Goal: Task Accomplishment & Management: Use online tool/utility

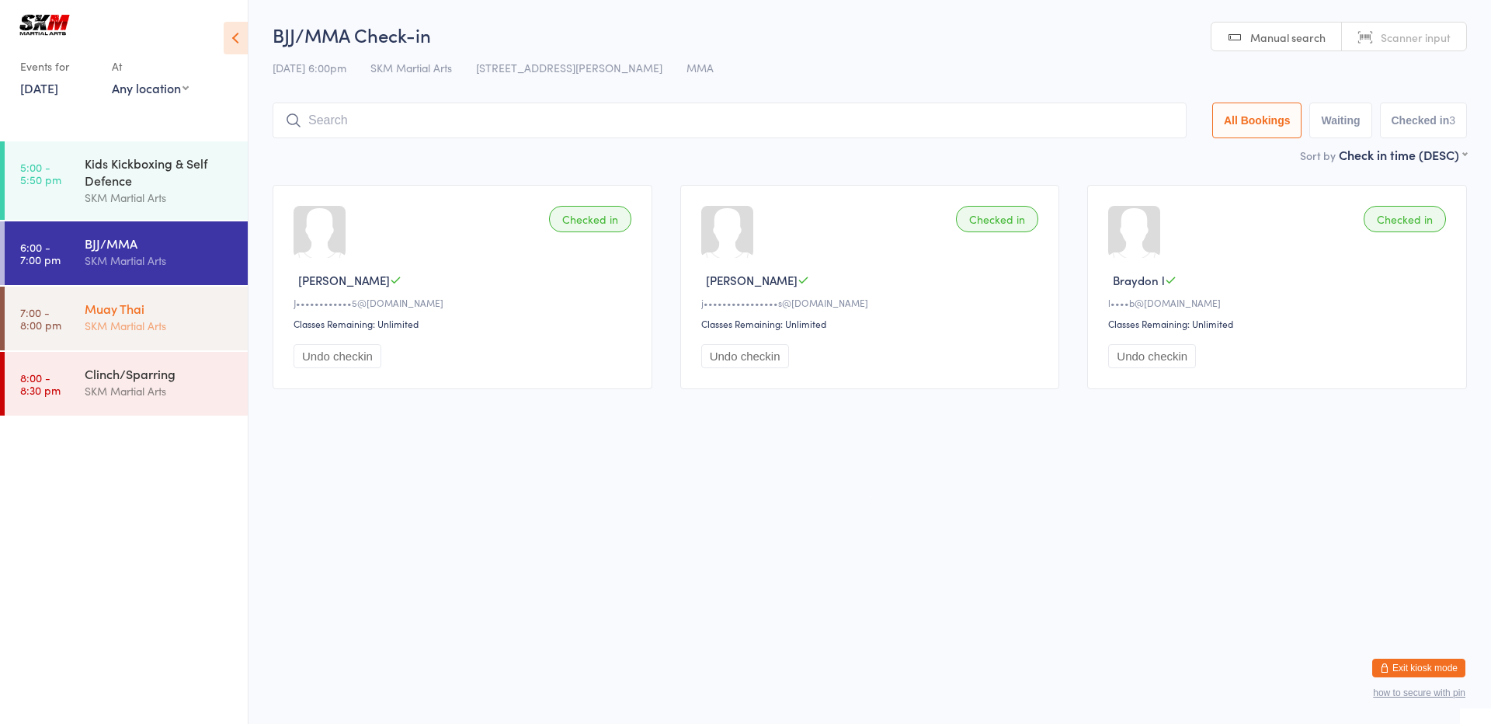
click at [168, 322] on div "SKM Martial Arts" at bounding box center [160, 326] width 150 height 18
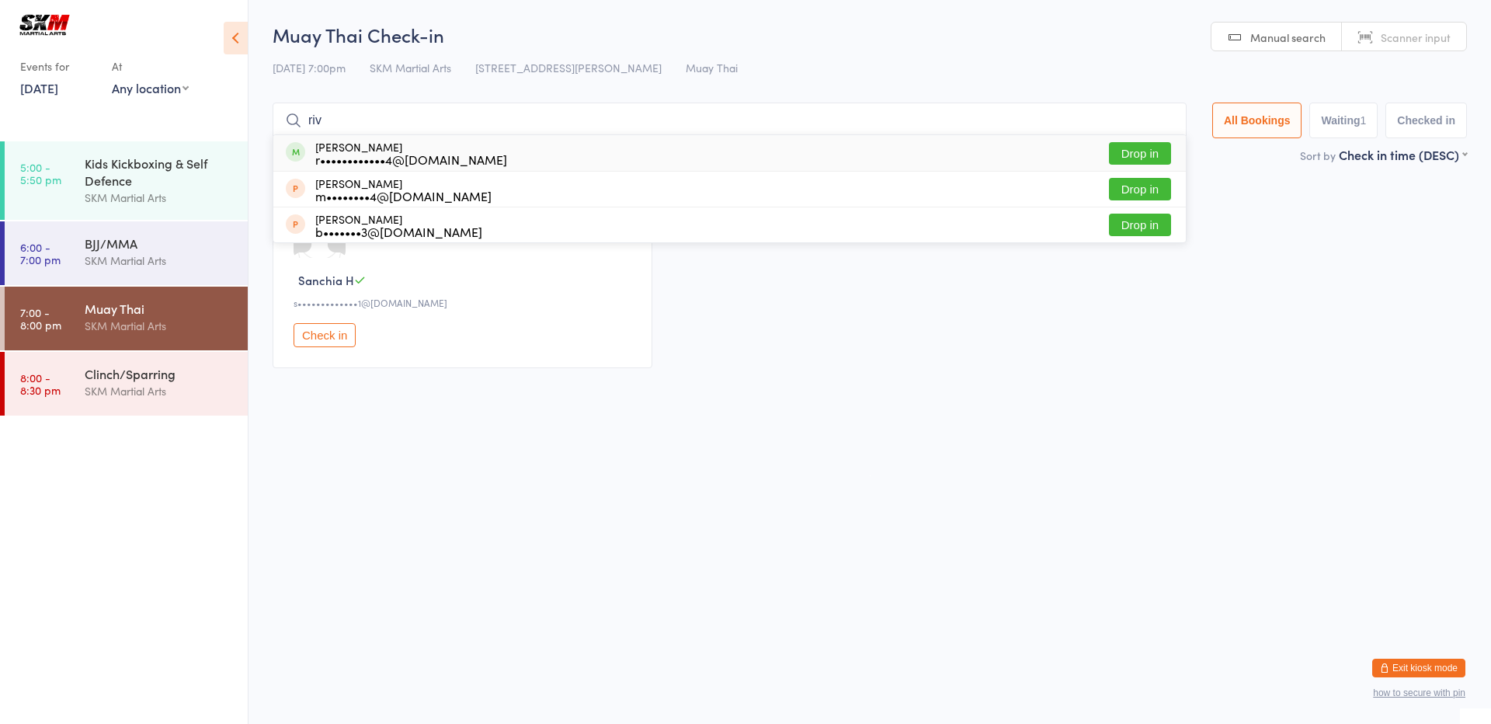
type input "riv"
click at [1129, 162] on button "Drop in" at bounding box center [1140, 153] width 62 height 23
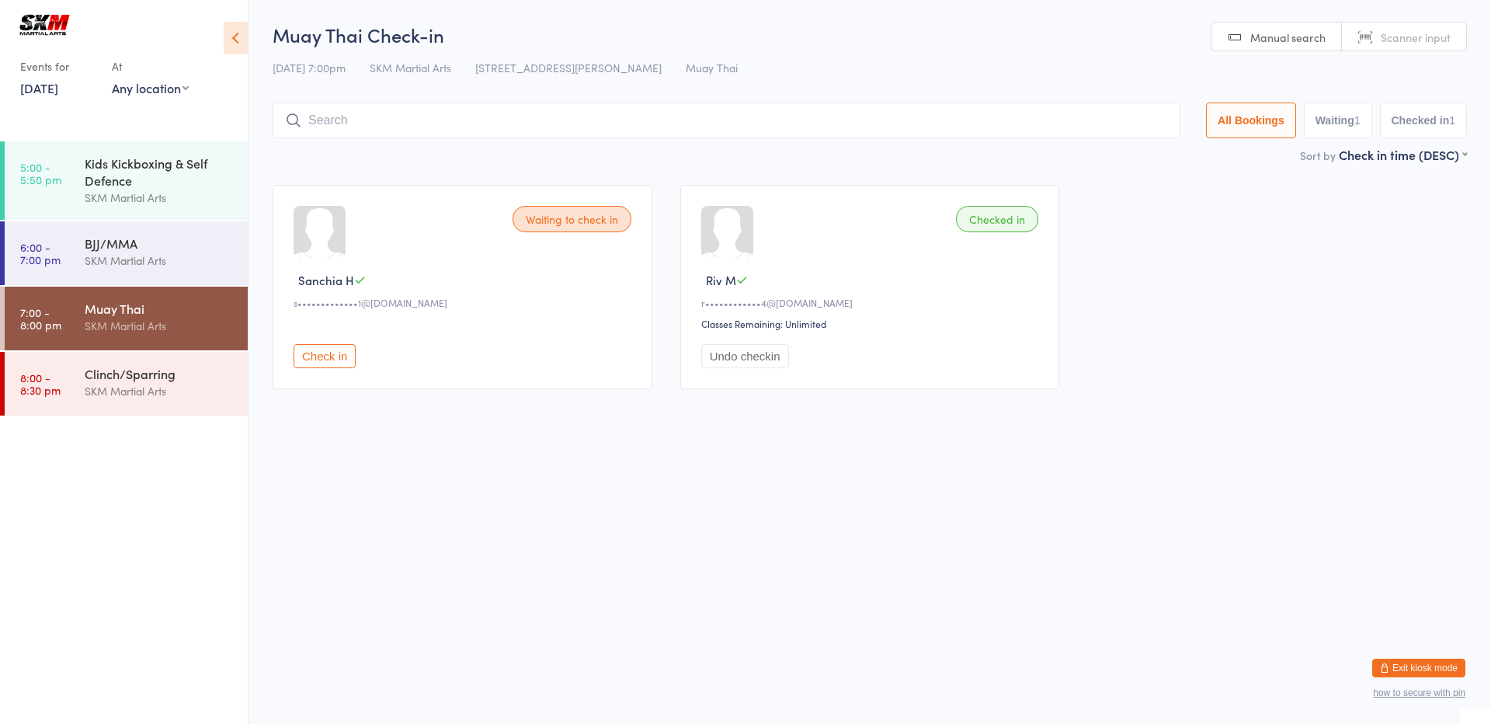
click at [510, 119] on input "search" at bounding box center [727, 121] width 908 height 36
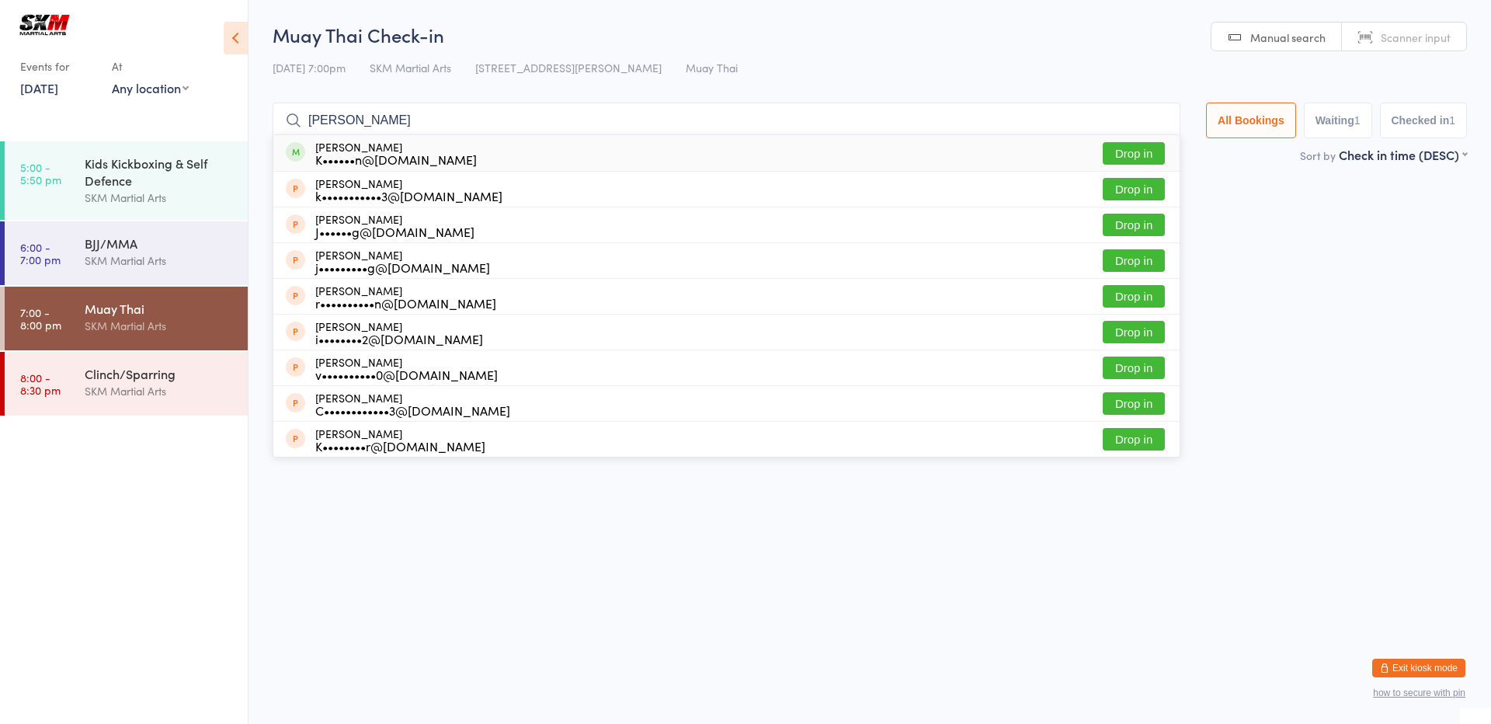
type input "[PERSON_NAME]"
click at [325, 158] on div "K••••••n@[DOMAIN_NAME]" at bounding box center [396, 159] width 162 height 12
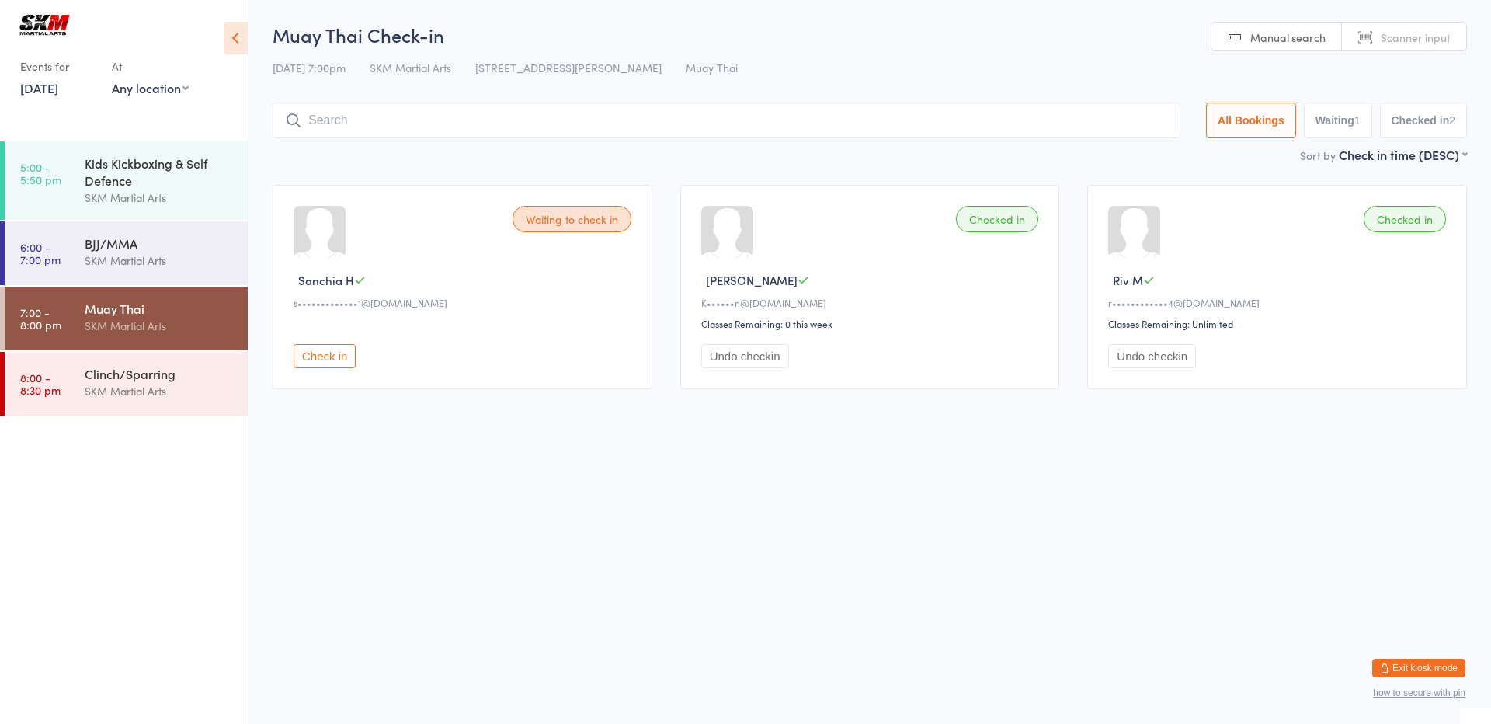
type input "r"
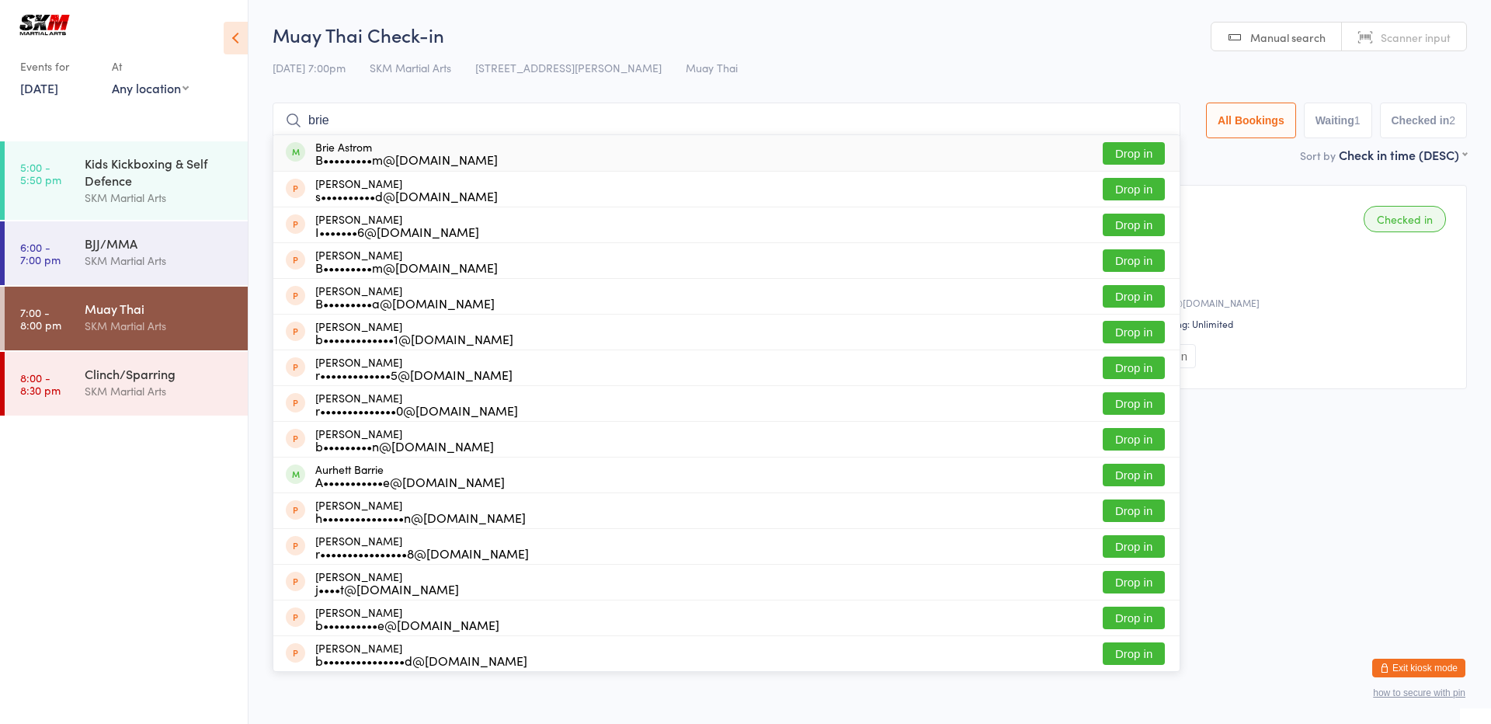
type input "brie"
click at [1118, 149] on button "Drop in" at bounding box center [1134, 153] width 62 height 23
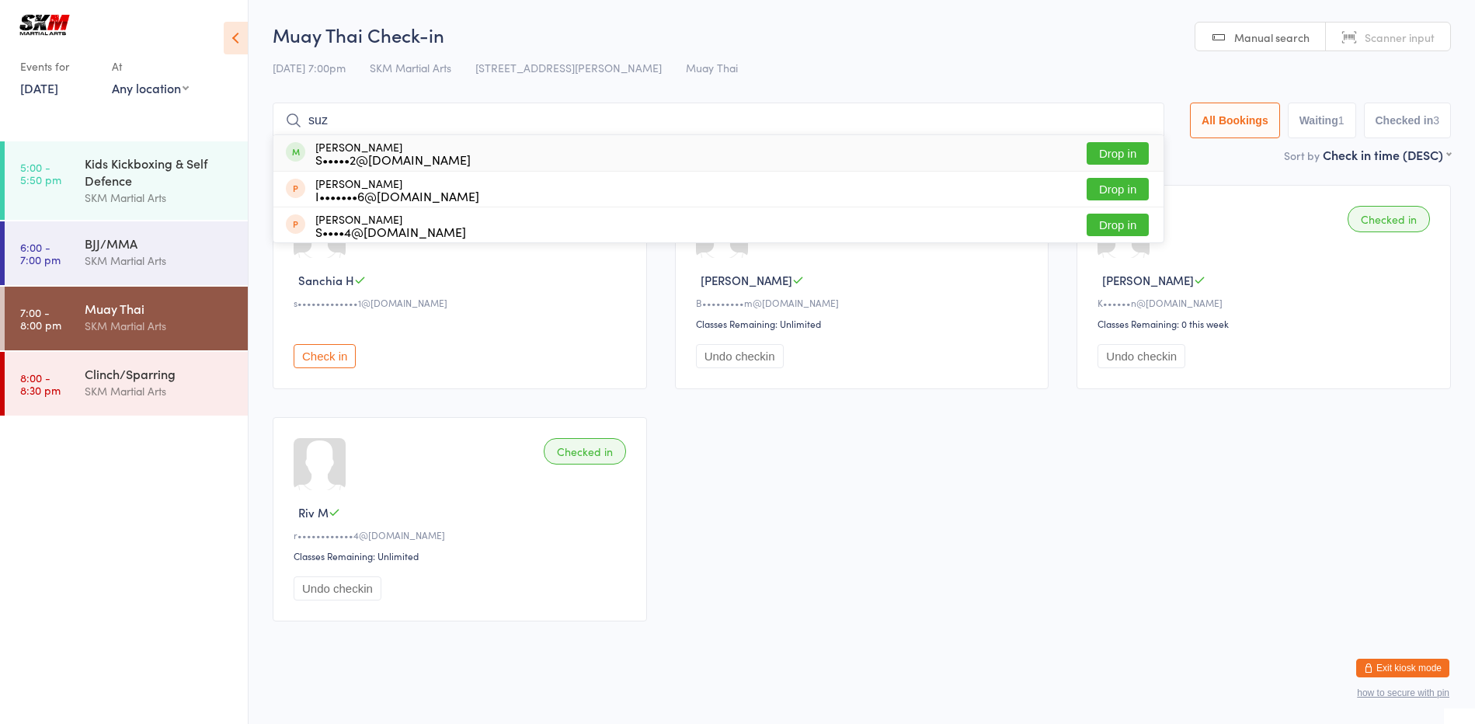
type input "suz"
click at [1105, 158] on button "Drop in" at bounding box center [1118, 153] width 62 height 23
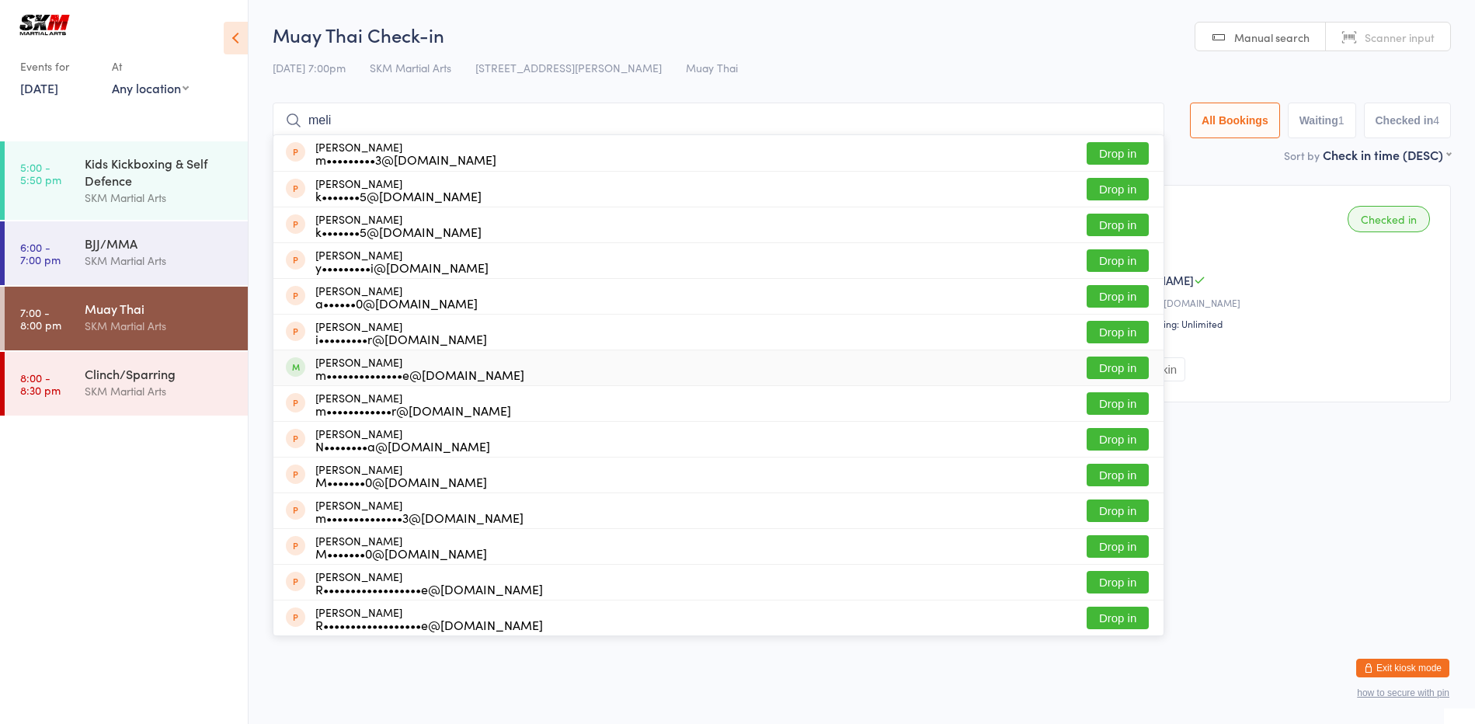
type input "meli"
click at [1097, 371] on button "Drop in" at bounding box center [1118, 368] width 62 height 23
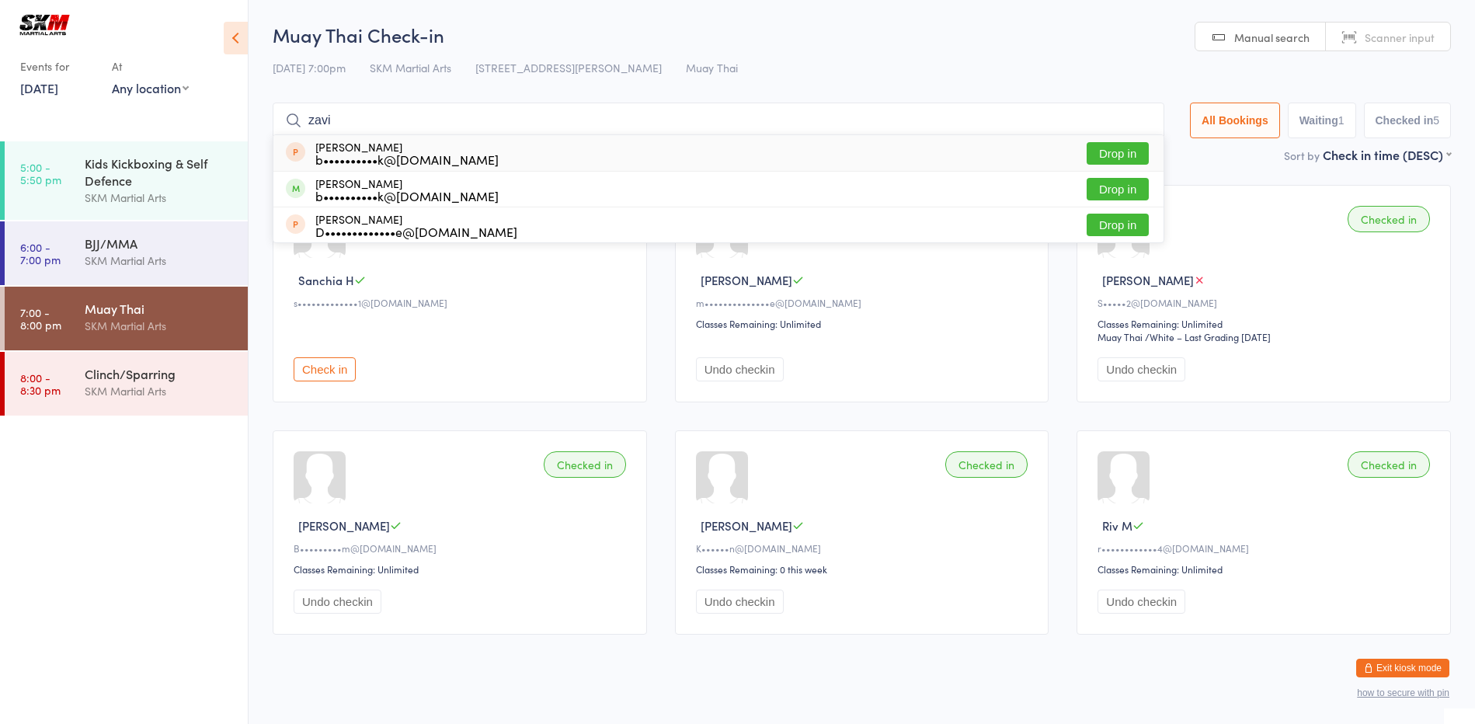
type input "zavi"
click at [611, 152] on div "[PERSON_NAME] b••••••••••k@[DOMAIN_NAME] Drop in" at bounding box center [718, 153] width 890 height 36
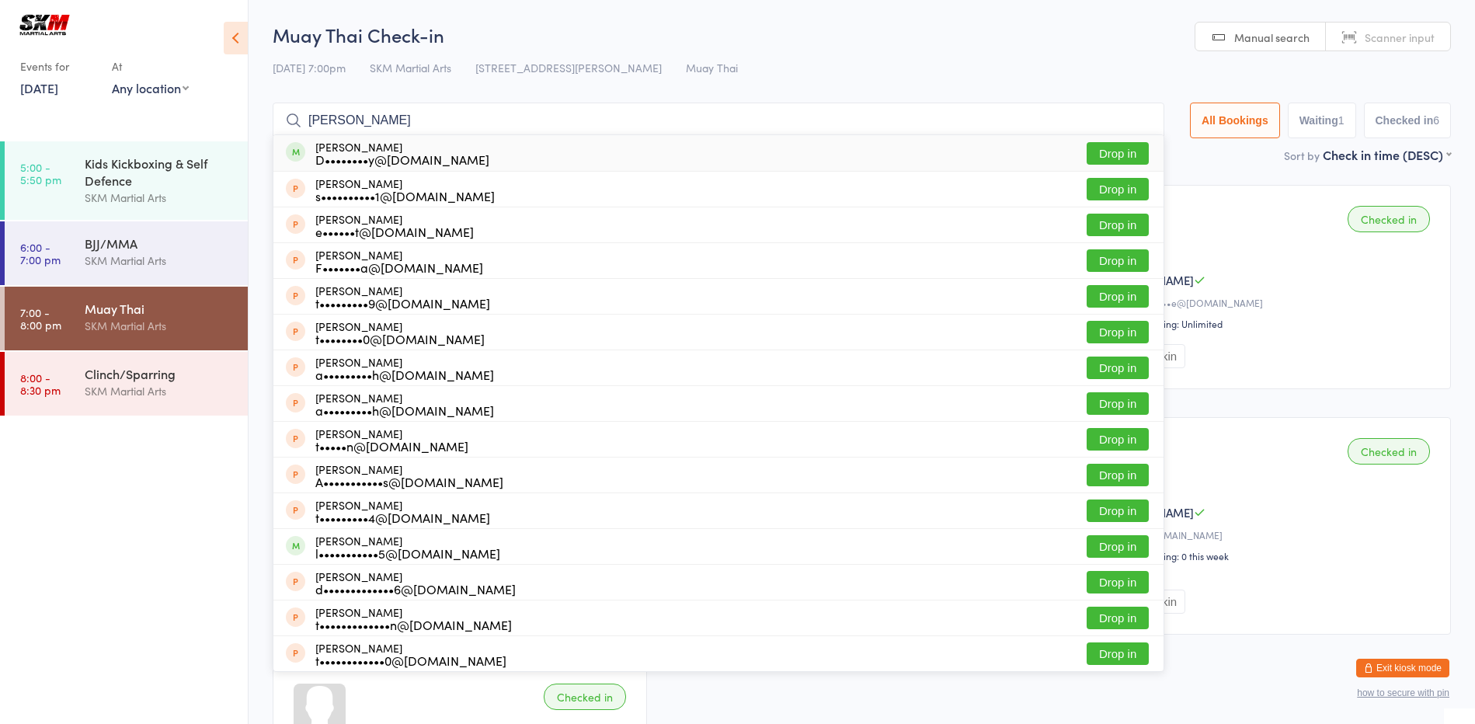
type input "[PERSON_NAME]"
click at [1103, 154] on button "Drop in" at bounding box center [1118, 153] width 62 height 23
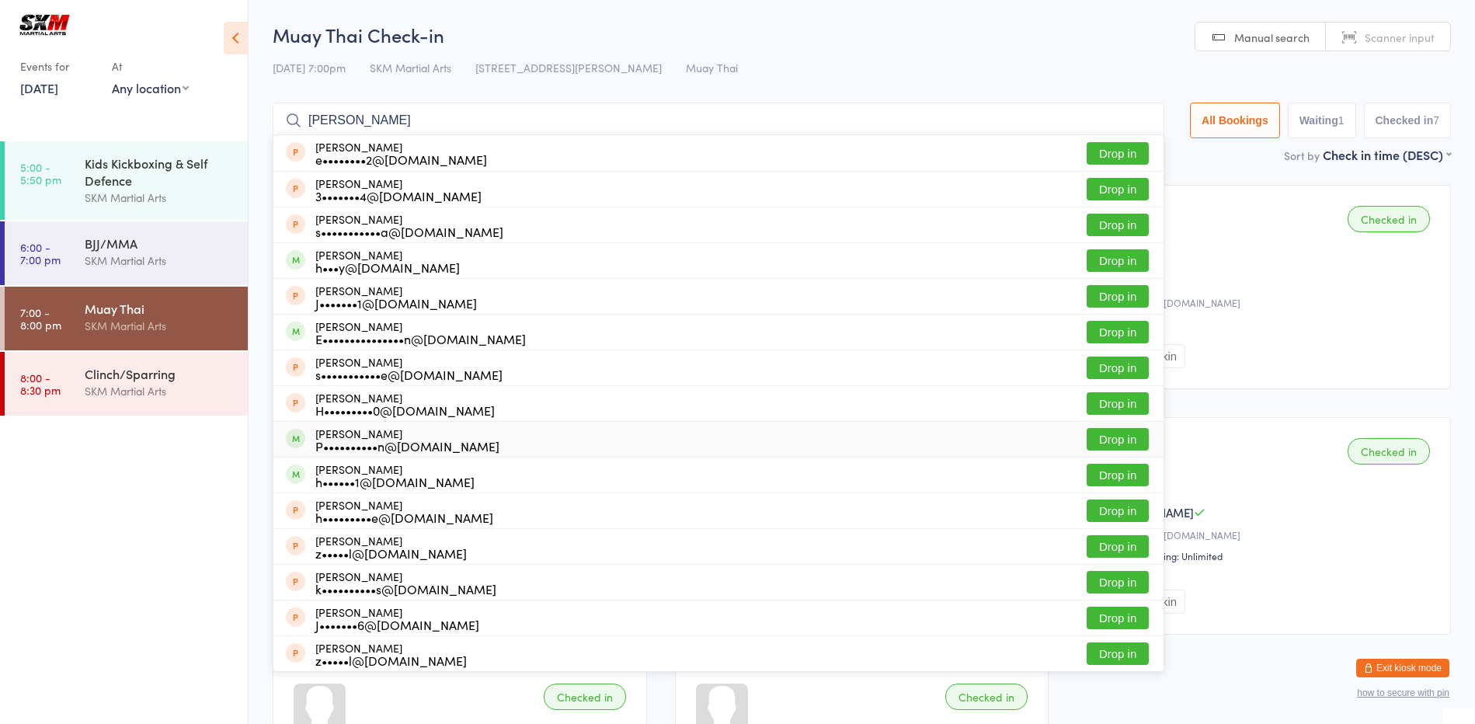
type input "[PERSON_NAME]"
click at [1109, 447] on button "Drop in" at bounding box center [1118, 439] width 62 height 23
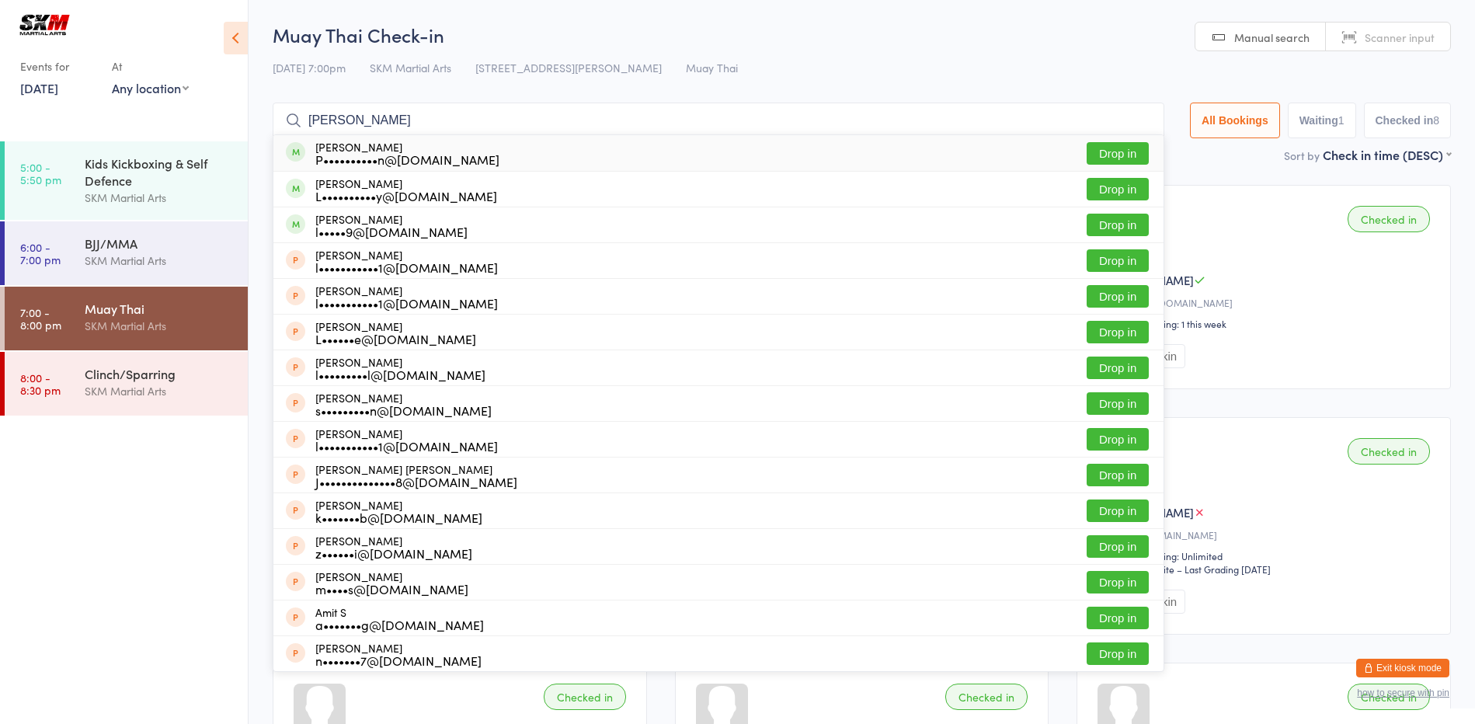
type input "[PERSON_NAME]"
click at [1089, 145] on button "Drop in" at bounding box center [1118, 153] width 62 height 23
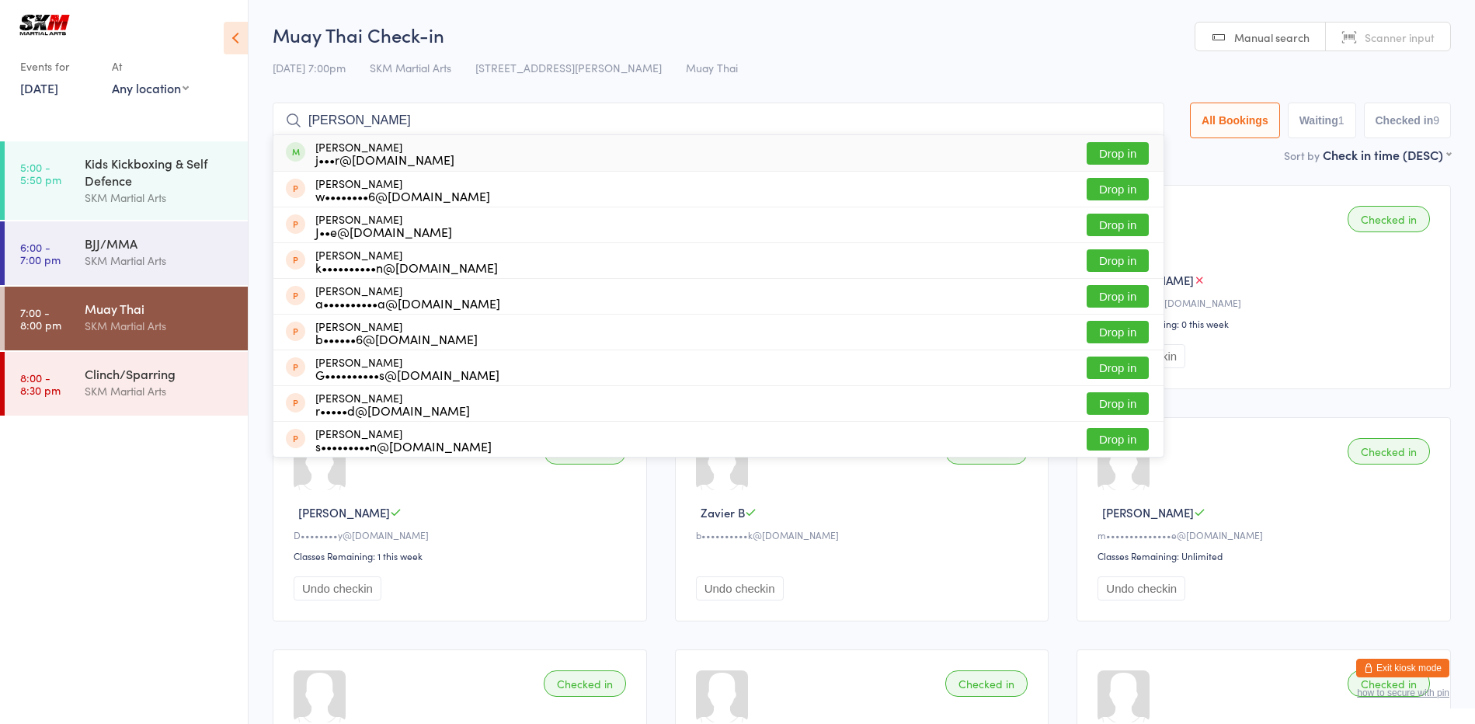
type input "[PERSON_NAME]"
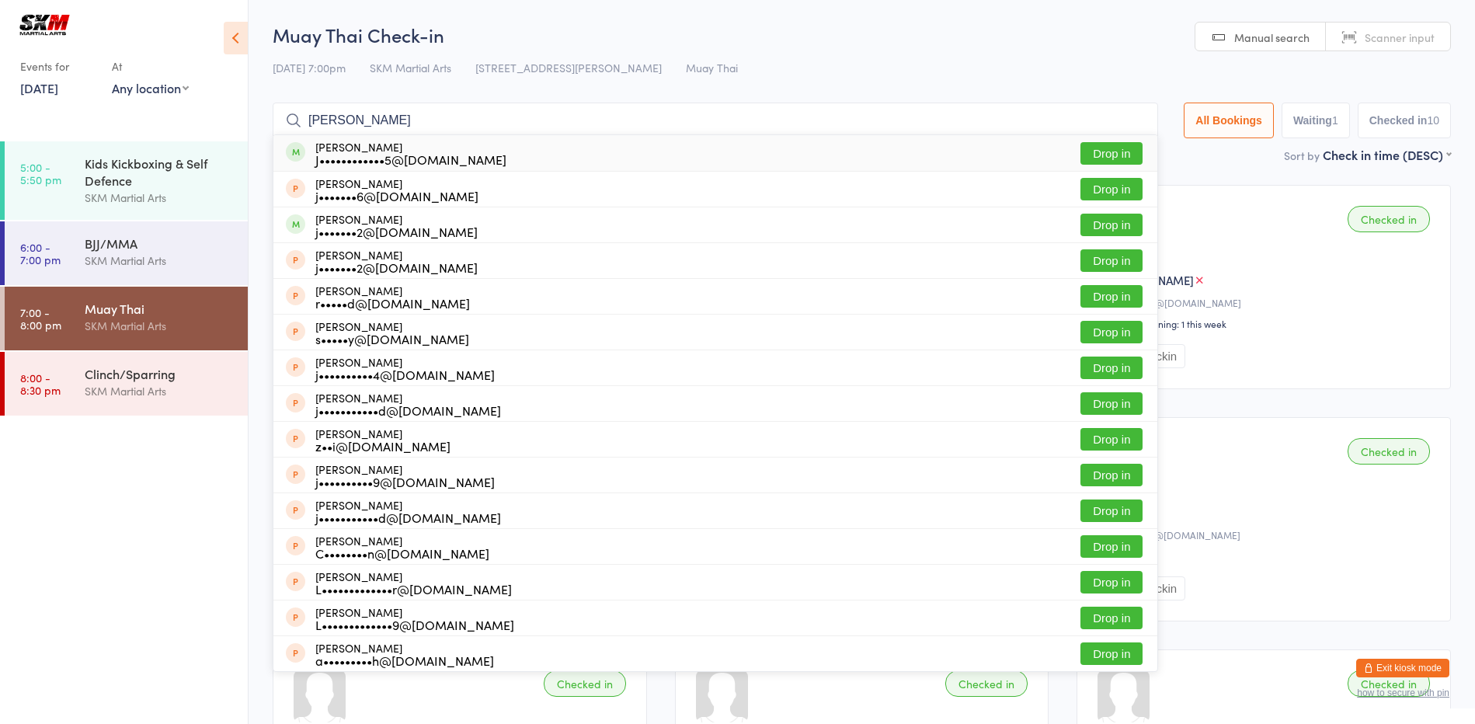
type input "[PERSON_NAME]"
click at [1102, 156] on button "Drop in" at bounding box center [1112, 153] width 62 height 23
